Goal: Find contact information: Find contact information

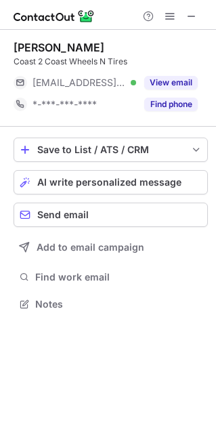
scroll to position [7, 7]
click at [35, 47] on div "Purdeep Sidhu" at bounding box center [59, 48] width 91 height 14
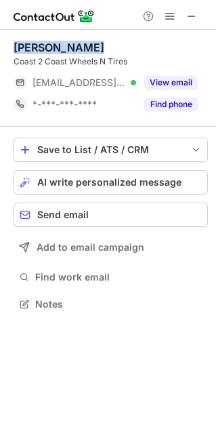
click at [35, 47] on div "Purdeep Sidhu" at bounding box center [59, 48] width 91 height 14
copy div "Purdeep Sidhu"
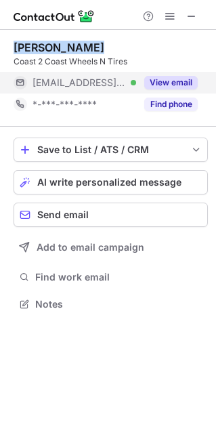
click at [172, 82] on button "View email" at bounding box center [171, 83] width 54 height 14
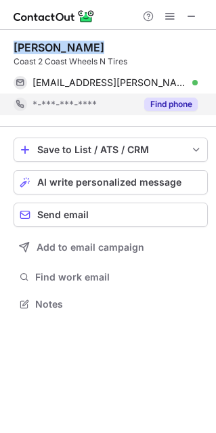
click at [171, 102] on button "Find phone" at bounding box center [171, 105] width 54 height 14
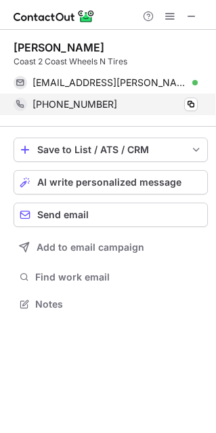
click at [194, 97] on div "+16048885443 Copy" at bounding box center [106, 105] width 184 height 22
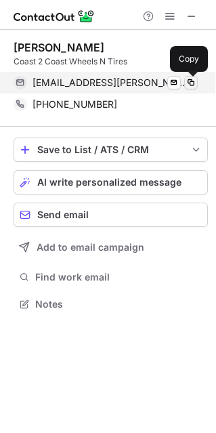
click at [189, 80] on span at bounding box center [191, 82] width 11 height 11
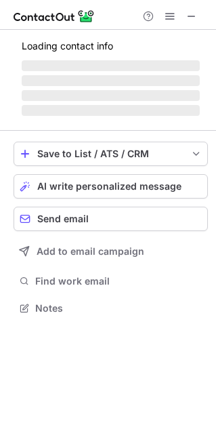
scroll to position [316, 216]
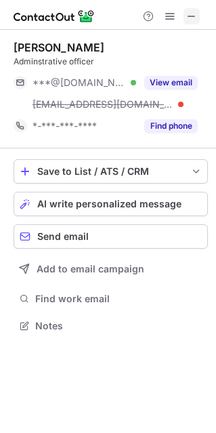
click at [192, 16] on span at bounding box center [191, 16] width 11 height 11
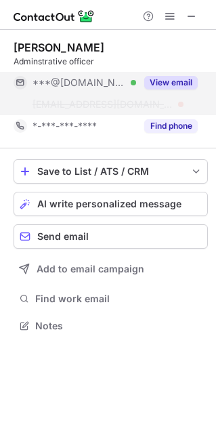
click at [180, 81] on button "View email" at bounding box center [171, 83] width 54 height 14
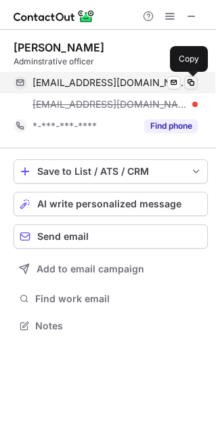
click at [191, 85] on span at bounding box center [191, 82] width 11 height 11
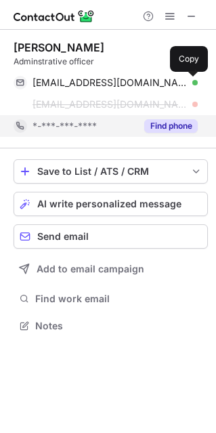
click at [177, 130] on button "Find phone" at bounding box center [171, 126] width 54 height 14
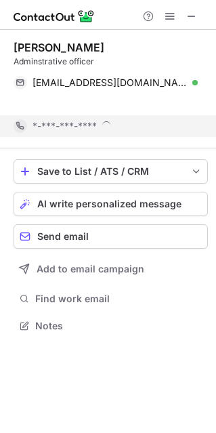
scroll to position [294, 216]
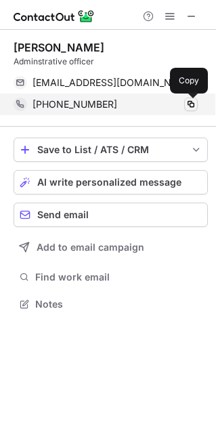
click at [197, 104] on button at bounding box center [191, 105] width 14 height 14
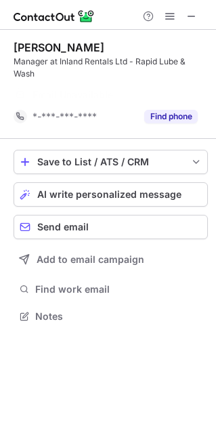
scroll to position [285, 216]
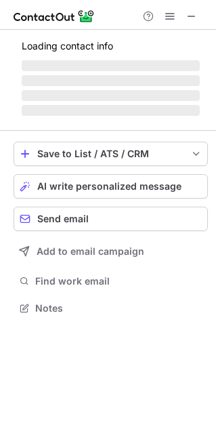
scroll to position [7, 7]
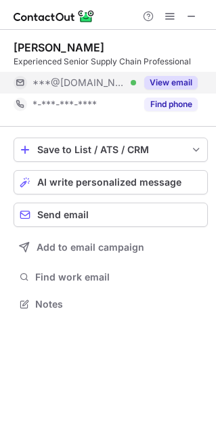
click at [169, 85] on button "View email" at bounding box center [171, 83] width 54 height 14
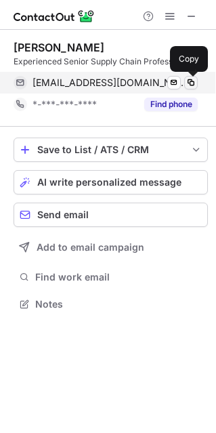
click at [190, 77] on button at bounding box center [191, 83] width 14 height 14
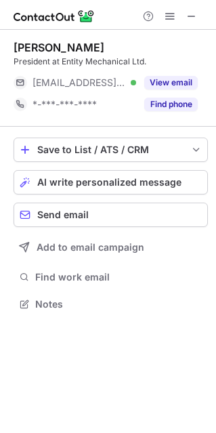
scroll to position [294, 216]
click at [21, 63] on div "President at Entity Mechanical Ltd." at bounding box center [111, 62] width 195 height 12
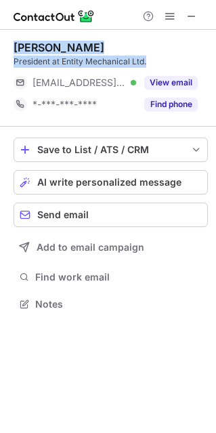
drag, startPoint x: 21, startPoint y: 63, endPoint x: 27, endPoint y: 41, distance: 22.5
click at [27, 41] on div "Trevor Oakley President at Entity Mechanical Ltd." at bounding box center [111, 54] width 195 height 27
click at [27, 57] on div "President at Entity Mechanical Ltd." at bounding box center [111, 62] width 195 height 12
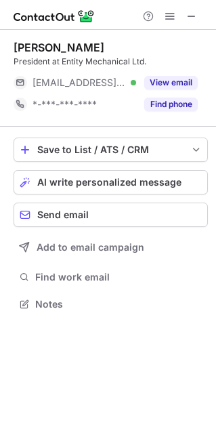
click at [27, 62] on div "President at Entity Mechanical Ltd." at bounding box center [111, 62] width 195 height 12
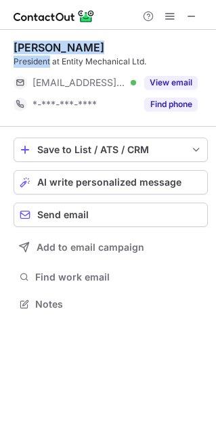
drag, startPoint x: 27, startPoint y: 62, endPoint x: 27, endPoint y: 54, distance: 8.1
click at [27, 54] on div "Trevor Oakley President at Entity Mechanical Ltd." at bounding box center [111, 54] width 195 height 27
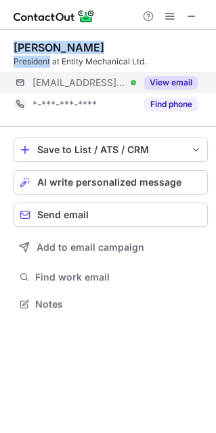
copy div "Trevor Oakley President"
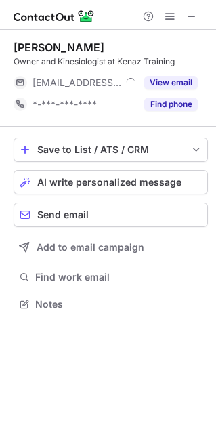
scroll to position [7, 7]
